Goal: Find specific page/section: Find specific page/section

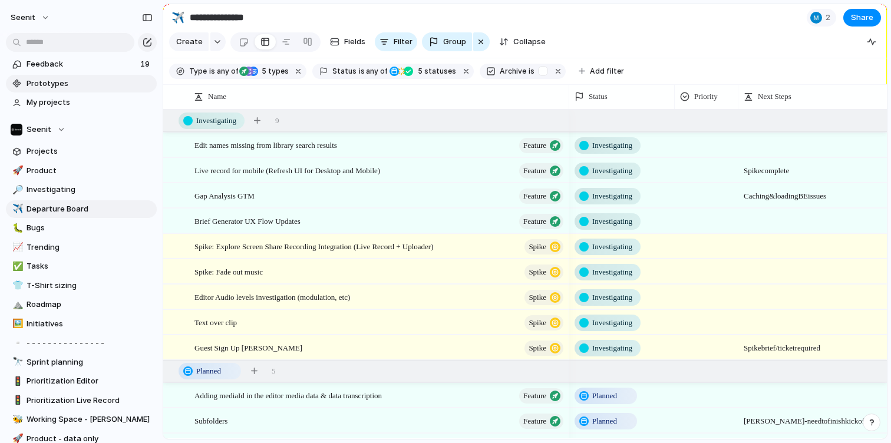
click at [77, 77] on link "Prototypes" at bounding box center [81, 84] width 151 height 18
click at [312, 153] on div "Edit names missing from library search results Feature" at bounding box center [380, 145] width 371 height 24
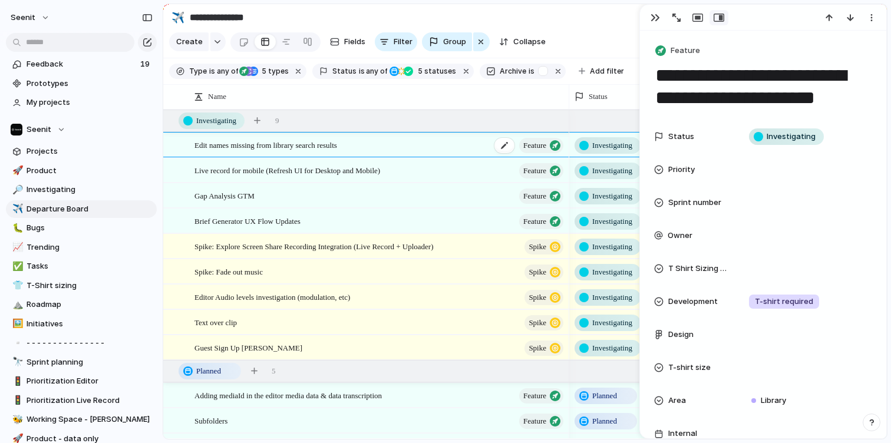
click at [312, 153] on div "Edit names missing from library search results Feature" at bounding box center [380, 145] width 371 height 24
click at [652, 16] on div "button" at bounding box center [655, 17] width 9 height 9
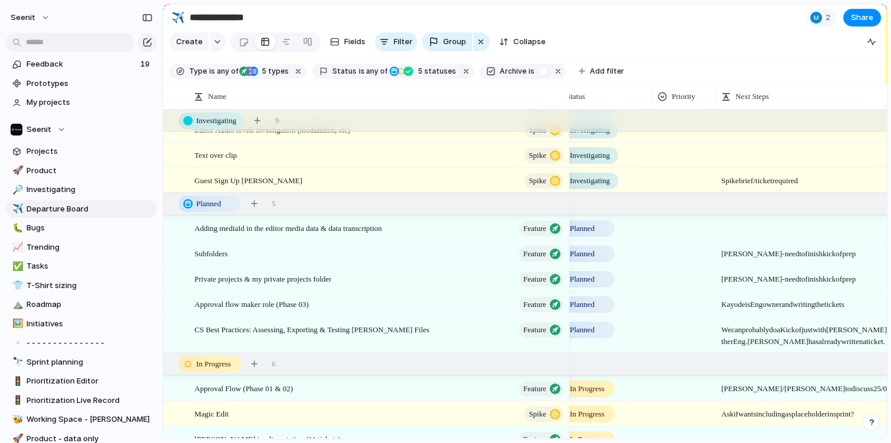
scroll to position [0, 50]
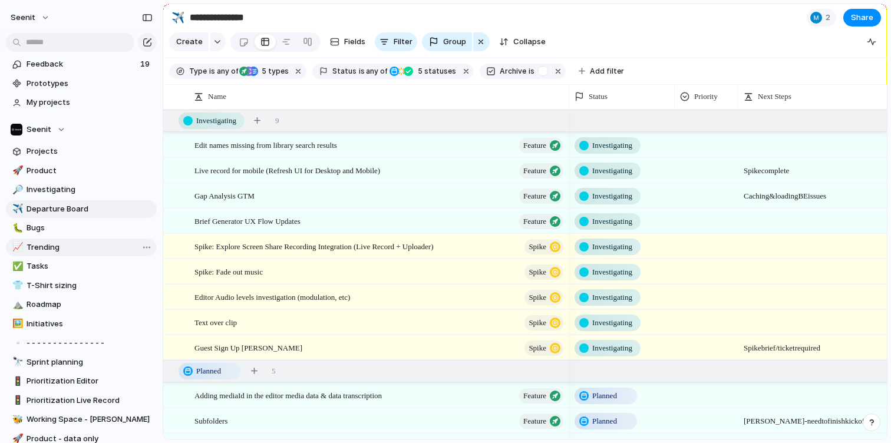
scroll to position [119, 0]
click at [35, 11] on button "Seenit" at bounding box center [30, 17] width 51 height 19
click at [763, 45] on div "Settings Invite members Change theme Sign out" at bounding box center [445, 221] width 891 height 443
click at [823, 19] on div "2" at bounding box center [821, 18] width 29 height 18
click at [693, 11] on div "Seen by [PERSON_NAME]" at bounding box center [445, 221] width 891 height 443
